Goal: Register for event/course

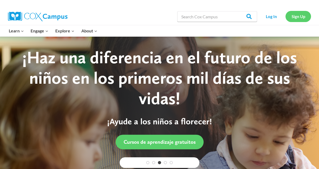
click at [294, 18] on link "Sign Up" at bounding box center [297, 16] width 25 height 11
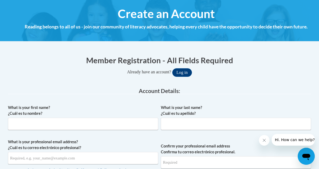
scroll to position [83, 0]
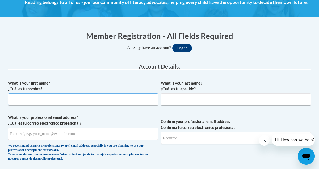
click at [24, 100] on input "What is your first name? ¿Cuál es tu nombre?" at bounding box center [83, 99] width 150 height 12
type input "Julie"
type input "Kurisu"
type input "julie.kurisu@k12.hi.us"
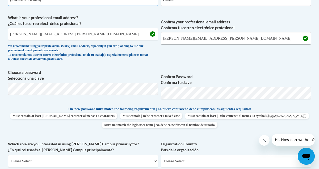
scroll to position [183, 0]
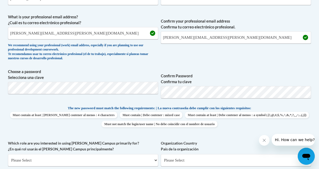
click at [228, 75] on label "Confirm Password Confirma tu clave" at bounding box center [236, 79] width 150 height 12
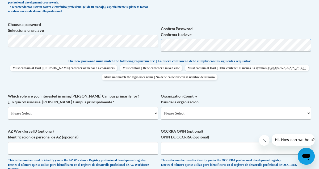
scroll to position [235, 0]
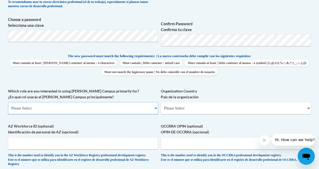
click at [156, 110] on select "Please Select College/University | Colegio/Universidad Community/Nonprofit Part…" at bounding box center [83, 108] width 150 height 12
select select "fbf2d438-af2f-41f8-98f1-81c410e29de3"
click at [8, 102] on select "Please Select College/University | Colegio/Universidad Community/Nonprofit Part…" at bounding box center [83, 108] width 150 height 12
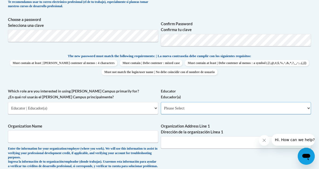
click at [308, 110] on select "Please Select Early Learning/Daycare Teacher/Family Home Care Provider | Maestr…" at bounding box center [236, 108] width 150 height 12
select select "5455f13f-8aeb-4200-a53b-f3dbe28286cf"
click at [161, 102] on select "Please Select Early Learning/Daycare Teacher/Family Home Care Provider | Maestr…" at bounding box center [236, 108] width 150 height 12
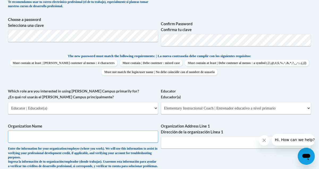
click at [78, 136] on input "Organization Name" at bounding box center [83, 136] width 150 height 12
type input "Alvah Scott Elementary"
type input "98-1230 Moanalua Road"
click at [137, 120] on div "What is your first name? ¿Cuál es tu nombre? Julie What is your last name? ¿Cuá…" at bounding box center [159, 92] width 303 height 335
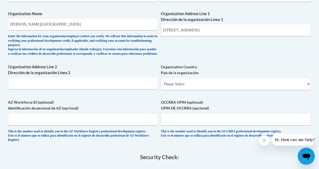
scroll to position [348, 0]
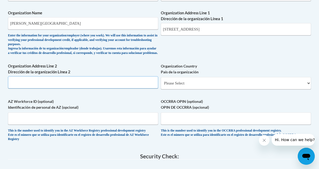
click at [66, 88] on input "Organization Address Line 2 Dirección de la organización Línea 2" at bounding box center [83, 82] width 150 height 12
click at [52, 86] on input "Organization Address Line 2 Dirección de la organización Línea 2" at bounding box center [83, 82] width 150 height 12
paste input "98-1230 Moanalua Rd, Aiea, HI 96701"
type input "98-1230 Moanalua Rd, Aiea, HI 96701"
click at [192, 88] on select "Please Select United States | Estados Unidos Outside of the United States | Fue…" at bounding box center [236, 83] width 150 height 12
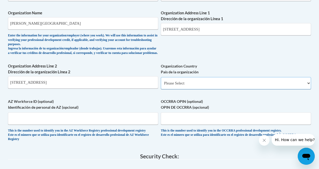
select select "ad49bcad-a171-4b2e-b99c-48b446064914"
click at [161, 81] on select "Please Select United States | Estados Unidos Outside of the United States | Fue…" at bounding box center [236, 83] width 150 height 12
select select
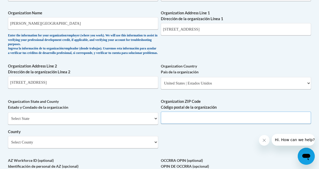
click at [174, 122] on input "Organization ZIP Code Código postal de la organización" at bounding box center [236, 118] width 150 height 12
type input "96701"
select select "Hawaii"
drag, startPoint x: 76, startPoint y: 88, endPoint x: 57, endPoint y: 86, distance: 19.2
click at [57, 86] on input "98-1230 Moanalua Rd, Aiea, HI 96701" at bounding box center [83, 82] width 150 height 12
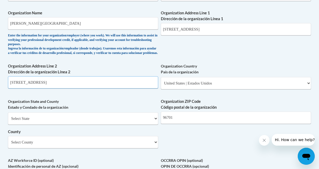
drag, startPoint x: 59, startPoint y: 88, endPoint x: 49, endPoint y: 88, distance: 9.8
click at [49, 88] on input "98-1230 Moanalua Rd, Aiea" at bounding box center [83, 82] width 150 height 12
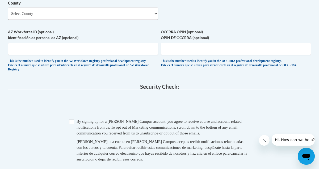
scroll to position [477, 0]
type input "98-1230 Moanalua Rd"
click at [72, 124] on input "Checkbox" at bounding box center [71, 121] width 5 height 5
checkbox input "true"
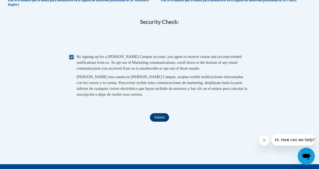
scroll to position [543, 0]
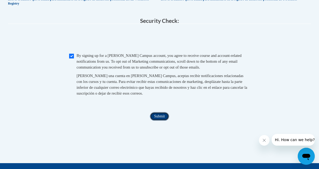
click at [162, 121] on input "Submit" at bounding box center [159, 116] width 19 height 8
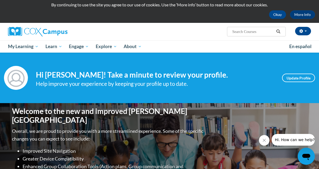
scroll to position [18, 0]
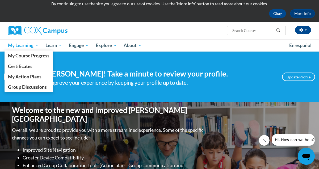
click at [35, 43] on span "My Learning" at bounding box center [23, 45] width 31 height 6
click at [33, 45] on span "My Learning" at bounding box center [23, 45] width 31 height 6
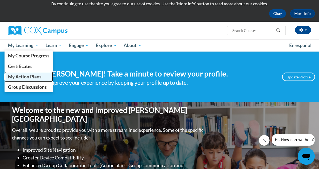
click at [28, 77] on span "My Action Plans" at bounding box center [24, 77] width 33 height 6
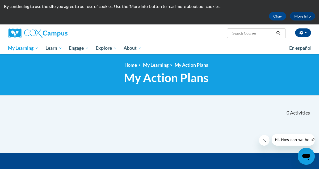
scroll to position [14, 0]
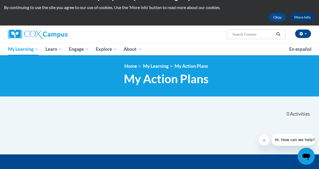
click at [248, 33] on input "Search..." at bounding box center [253, 34] width 42 height 6
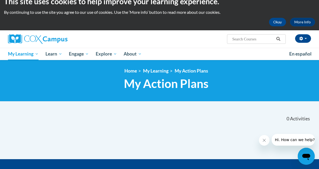
scroll to position [10, 0]
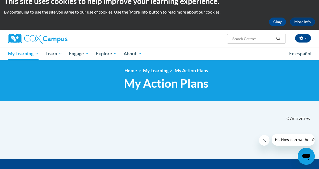
click at [249, 41] on input "Search..." at bounding box center [253, 39] width 42 height 6
type input "E"
type input "Oral language is the foudnaion for literacy"
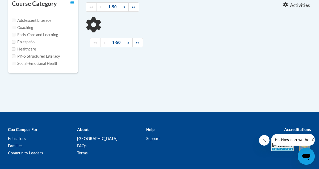
type input "Oral language is the foudnaion for literacy"
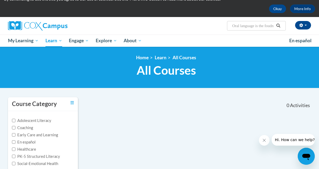
scroll to position [6, 0]
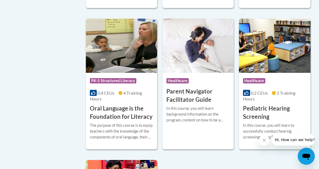
scroll to position [1193, 0]
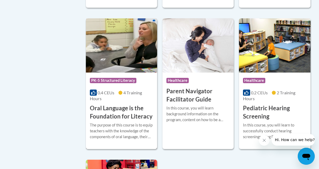
click at [123, 104] on h3 "Oral Language is the Foundation for Literacy" at bounding box center [121, 112] width 63 height 16
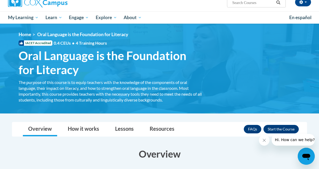
scroll to position [45, 0]
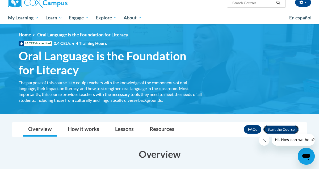
click at [285, 130] on button "Enroll" at bounding box center [280, 129] width 35 height 8
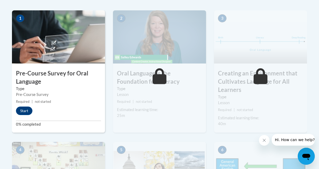
scroll to position [182, 0]
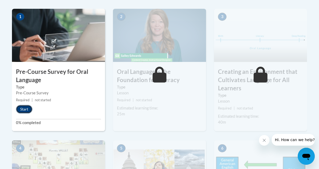
click at [27, 109] on button "Start" at bounding box center [24, 109] width 16 height 8
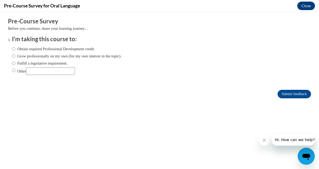
scroll to position [0, 0]
click at [14, 71] on input "Other" at bounding box center [13, 70] width 3 height 6
radio input "true"
click at [43, 72] on input "Other" at bounding box center [50, 70] width 49 height 7
type input "CSLD Grant"
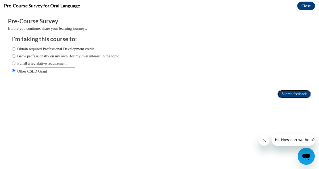
click at [300, 93] on input "Submit feedback" at bounding box center [293, 94] width 33 height 8
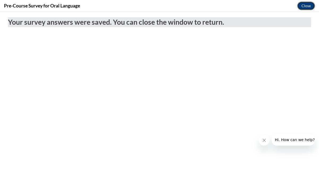
click at [307, 4] on button "Close" at bounding box center [306, 6] width 18 height 8
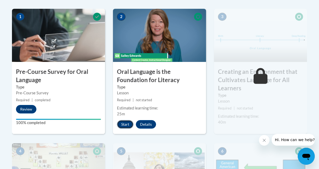
click at [122, 122] on button "Start" at bounding box center [125, 124] width 16 height 8
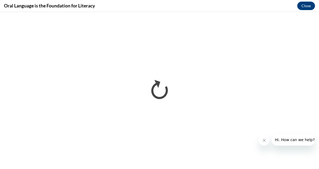
click at [264, 144] on button "Close message from company" at bounding box center [264, 140] width 11 height 11
